Goal: Task Accomplishment & Management: Manage account settings

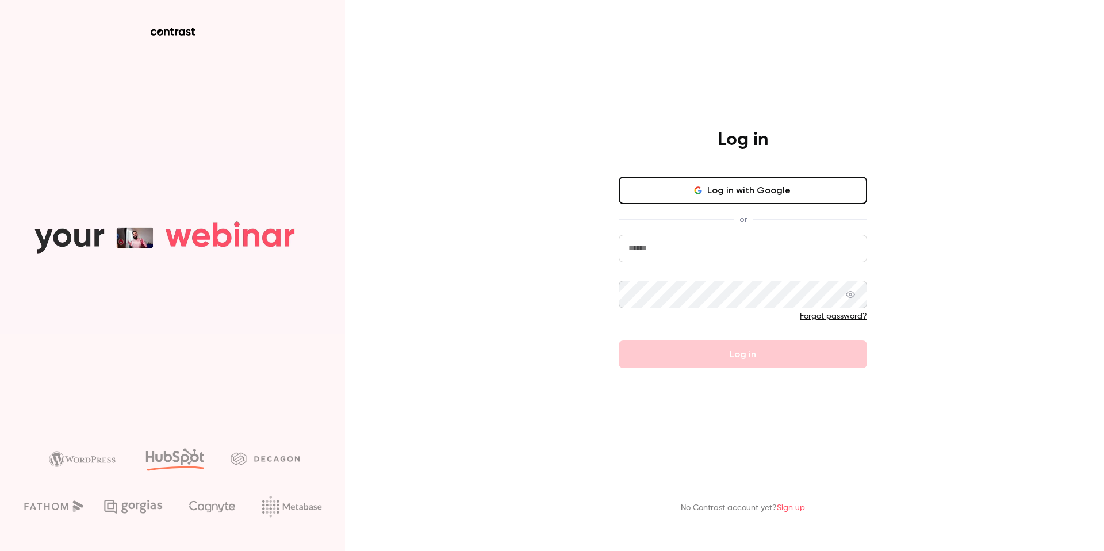
type input "**********"
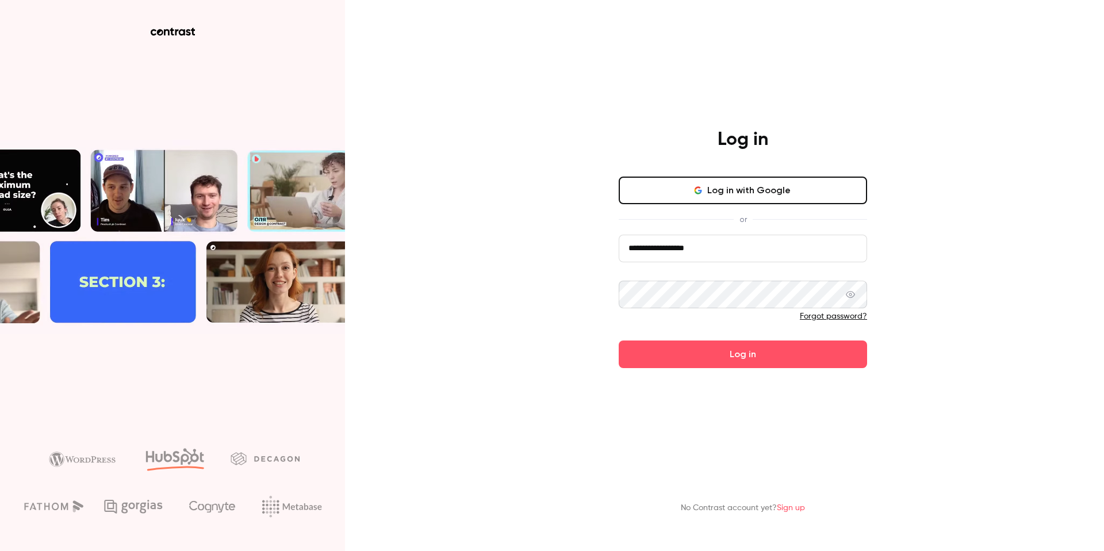
click at [726, 190] on button "Log in with Google" at bounding box center [743, 191] width 249 height 28
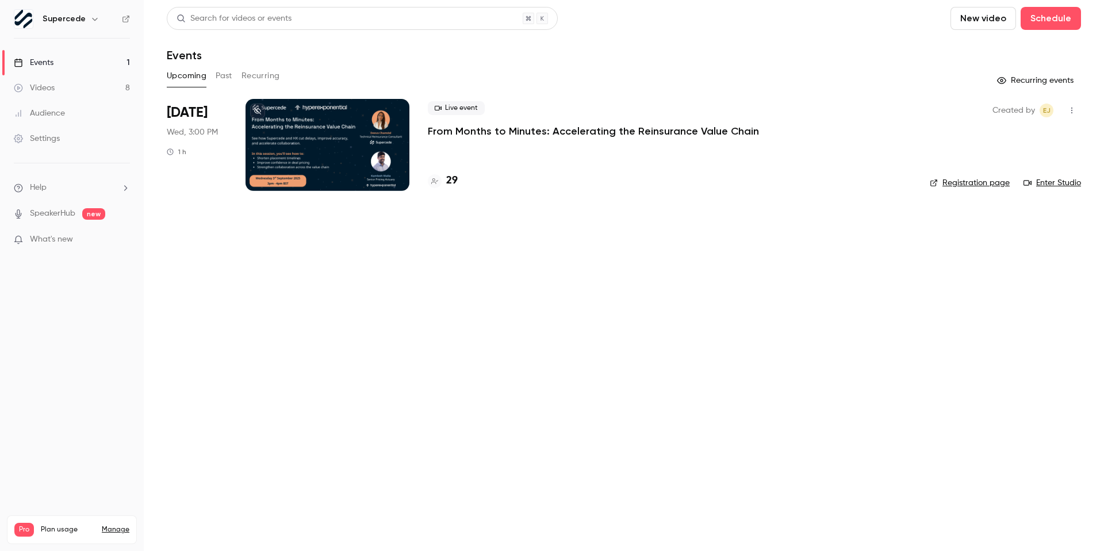
click at [219, 79] on button "Past" at bounding box center [224, 76] width 17 height 18
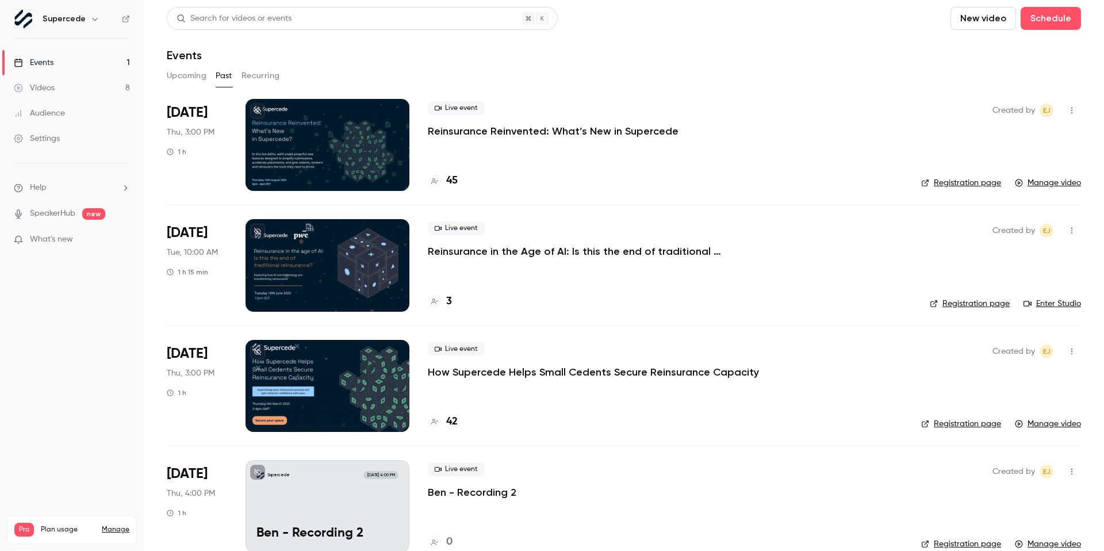
click at [1046, 180] on link "Manage video" at bounding box center [1048, 183] width 66 height 12
